Goal: Check status: Check status

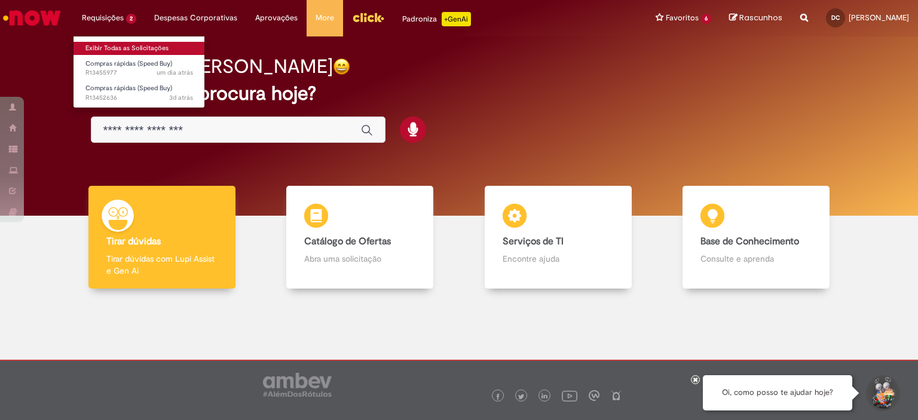
click at [111, 45] on link "Exibir Todas as Solicitações" at bounding box center [138, 48] width 131 height 13
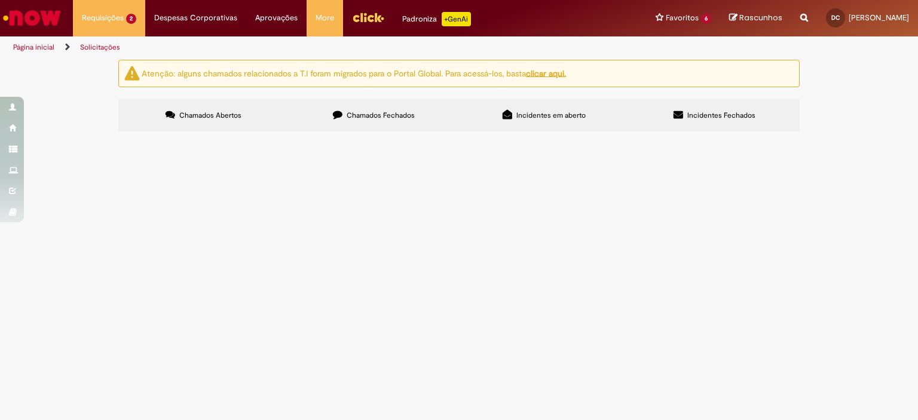
click at [0, 0] on span "Cabos p/ Ar Condicionado Restaurante" at bounding box center [0, 0] width 0 height 0
click at [0, 0] on span "Tubo Cobre e Isolante p/ Ar Restaurante" at bounding box center [0, 0] width 0 height 0
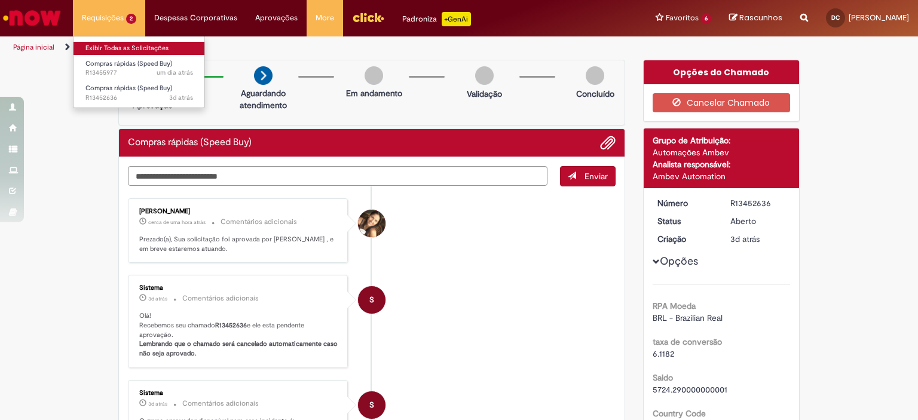
click at [128, 51] on link "Exibir Todas as Solicitações" at bounding box center [138, 48] width 131 height 13
